Goal: Task Accomplishment & Management: Complete application form

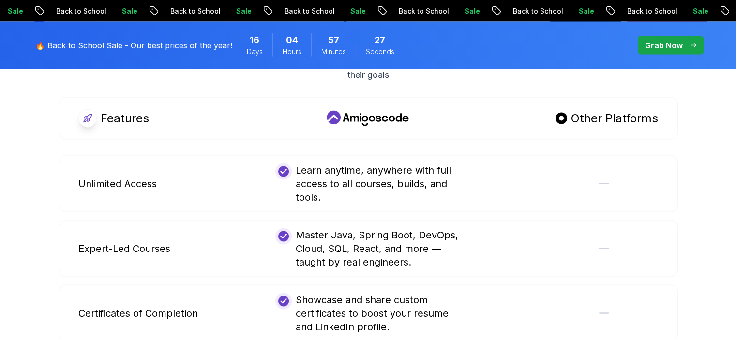
scroll to position [1856, 0]
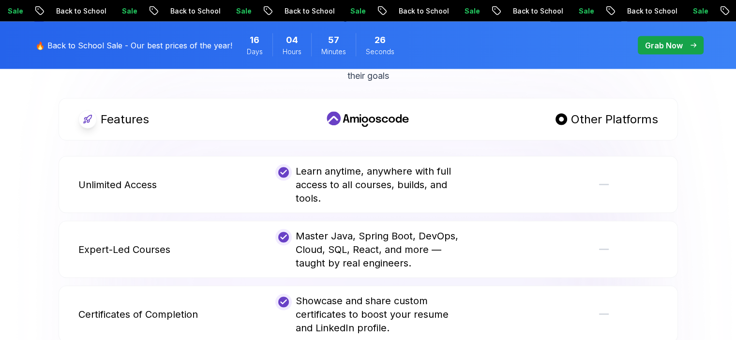
click at [607, 168] on div at bounding box center [564, 185] width 185 height 41
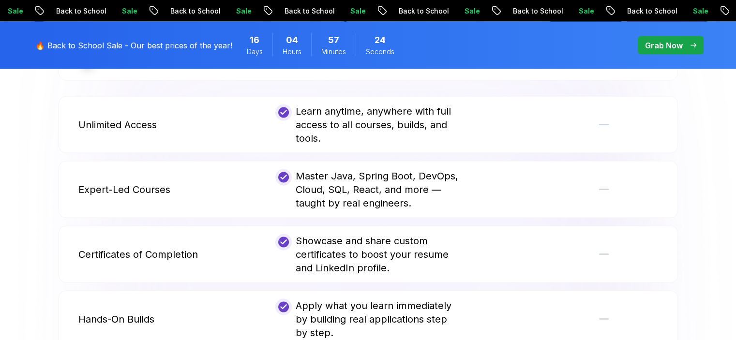
scroll to position [1920, 0]
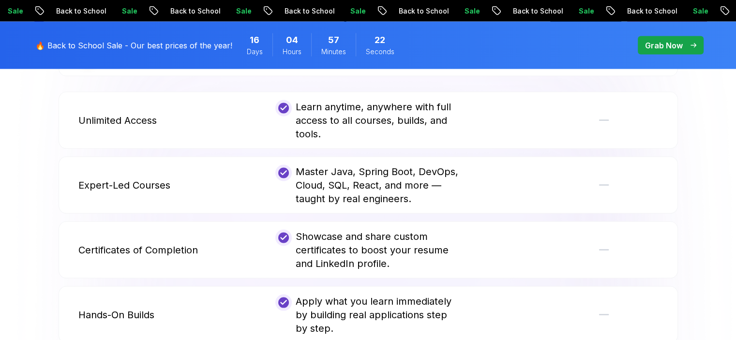
click at [606, 172] on div at bounding box center [564, 185] width 185 height 41
click at [605, 298] on div at bounding box center [564, 315] width 185 height 41
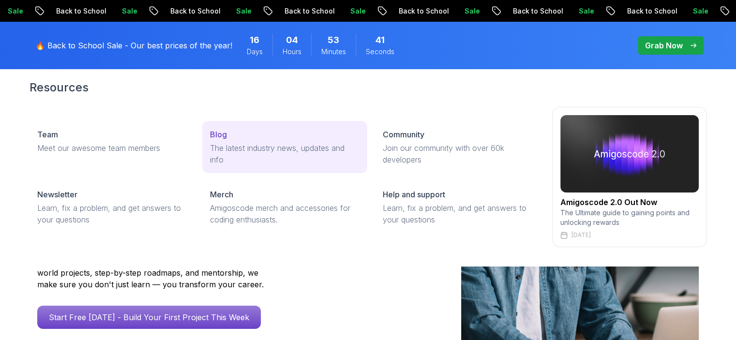
scroll to position [32, 0]
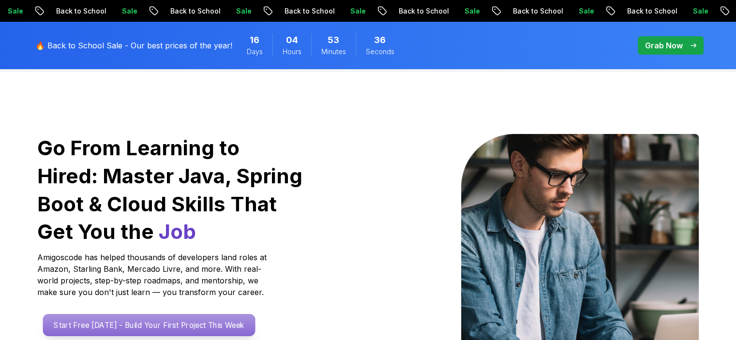
click at [202, 323] on p "Start Free [DATE] - Build Your First Project This Week" at bounding box center [149, 325] width 213 height 22
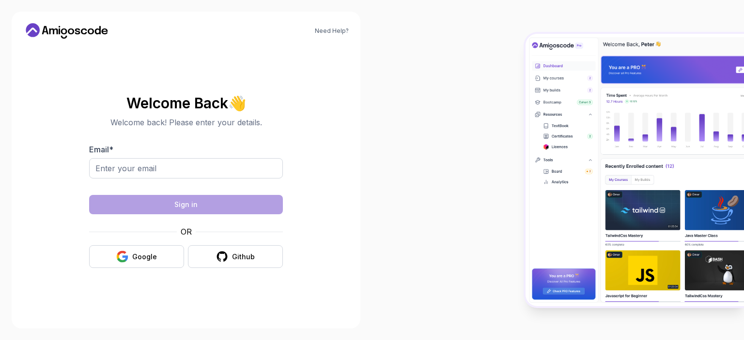
click at [202, 323] on div "Need Help? Welcome Back 👋 Welcome back! Please enter your details. Email * Sign…" at bounding box center [186, 170] width 349 height 317
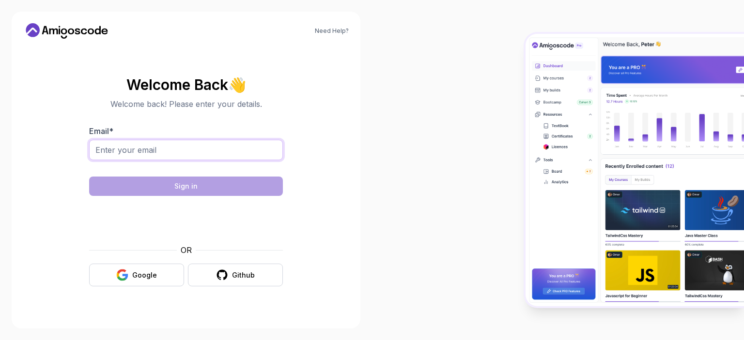
click at [127, 151] on input "Email *" at bounding box center [186, 150] width 194 height 20
type input "[EMAIL_ADDRESS][DOMAIN_NAME]"
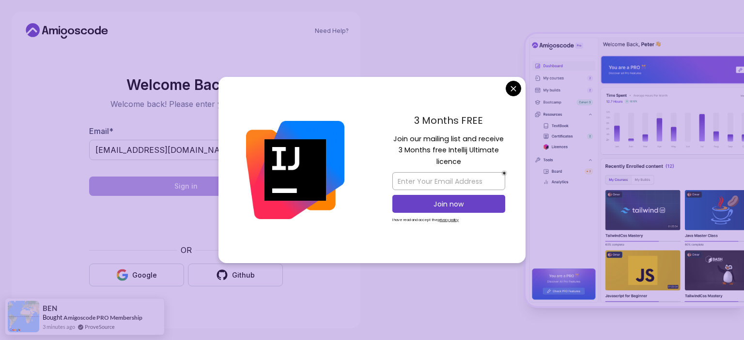
click at [514, 87] on body "Need Help? Welcome Back 👋 Welcome back! Please enter your details. Email * [EMA…" at bounding box center [372, 170] width 744 height 340
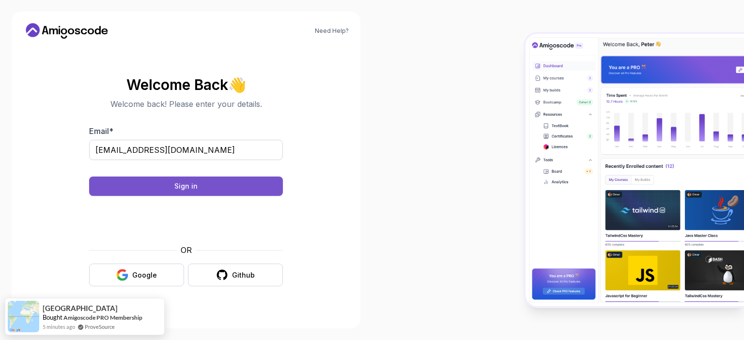
click at [215, 185] on button "Sign in" at bounding box center [186, 186] width 194 height 19
